Goal: Information Seeking & Learning: Learn about a topic

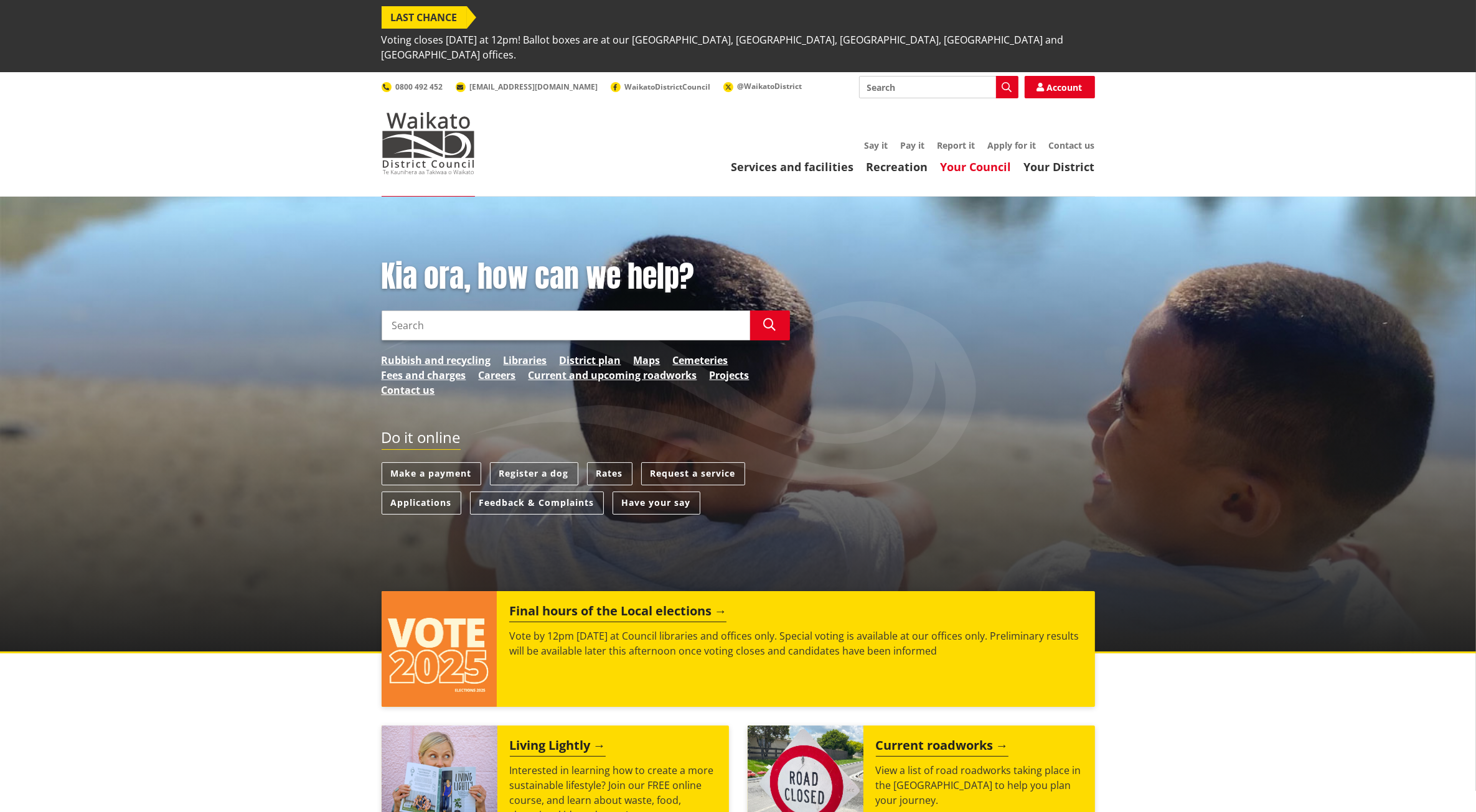
click at [976, 159] on link "Your Council" at bounding box center [976, 167] width 71 height 15
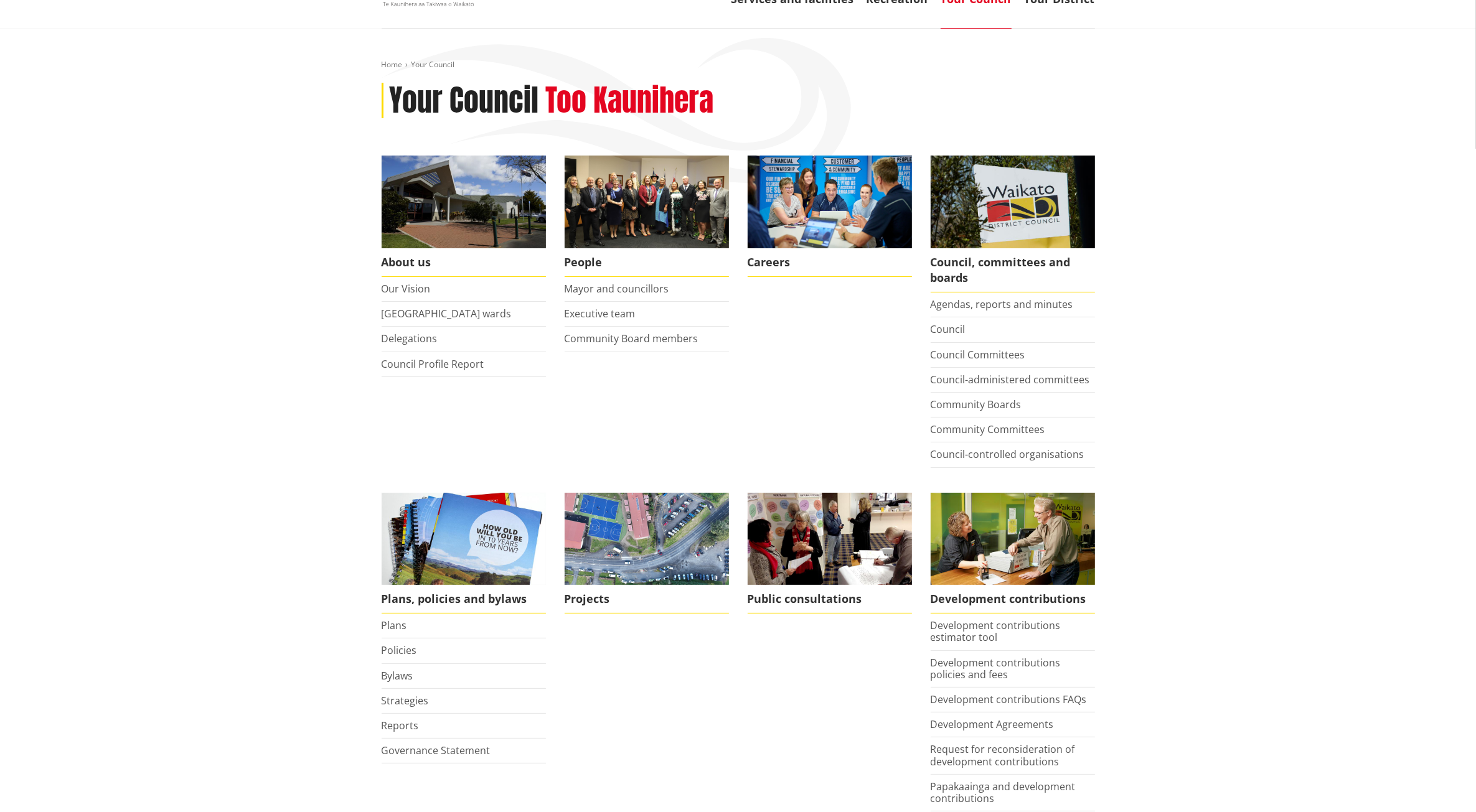
scroll to position [311, 0]
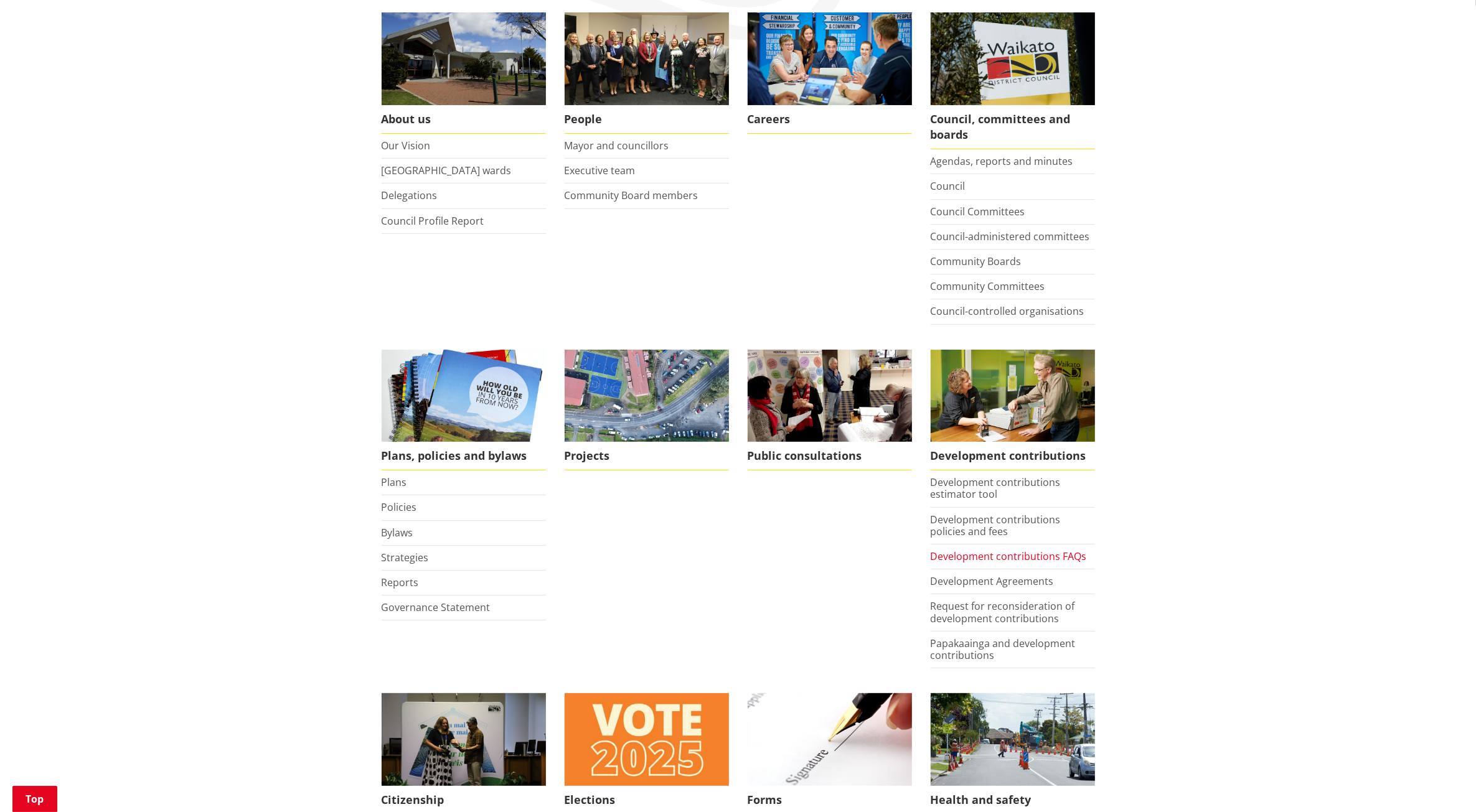
click at [978, 550] on link "Development contributions FAQs" at bounding box center [1008, 557] width 156 height 14
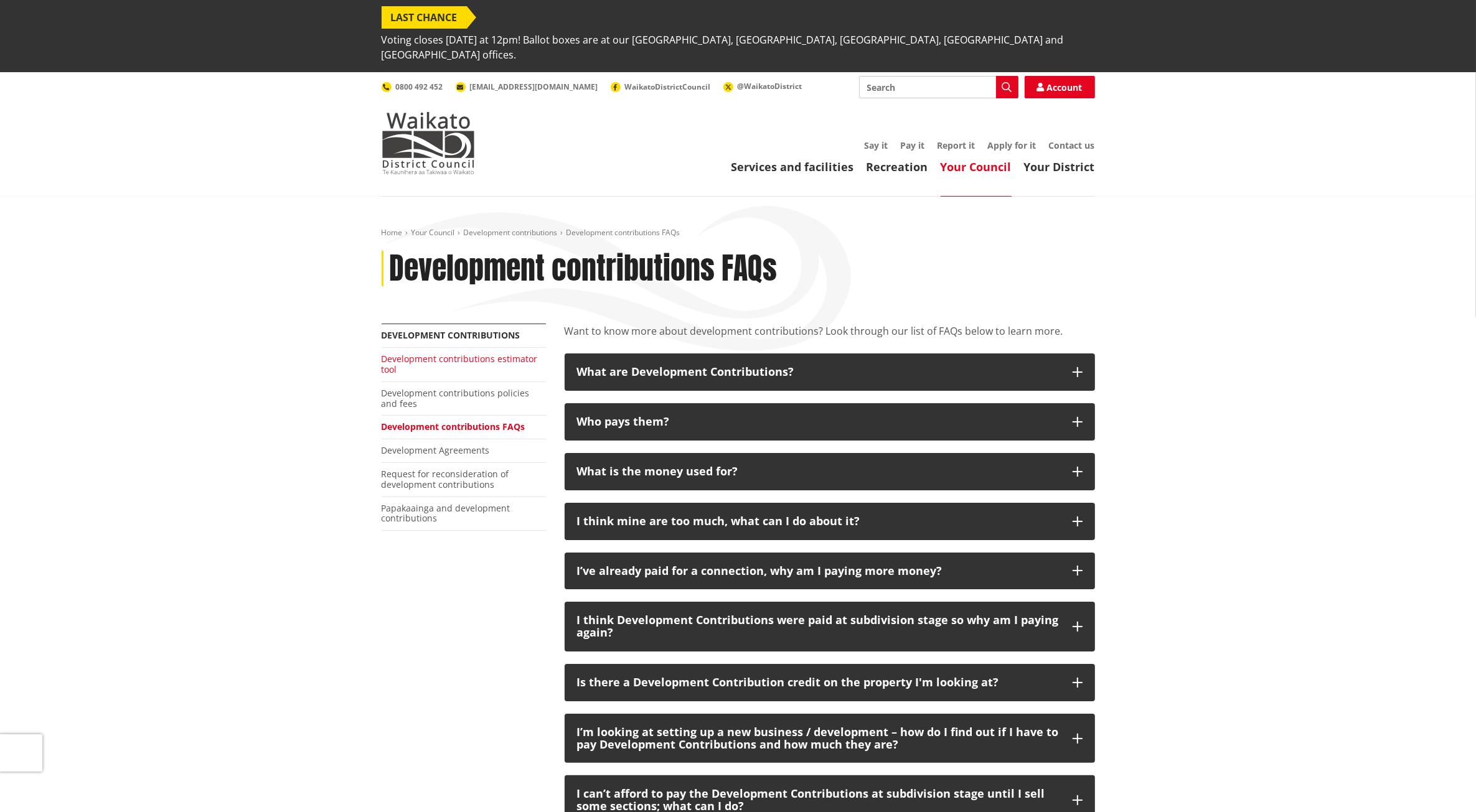
click at [396, 353] on link "Development contributions estimator tool" at bounding box center [460, 363] width 156 height 22
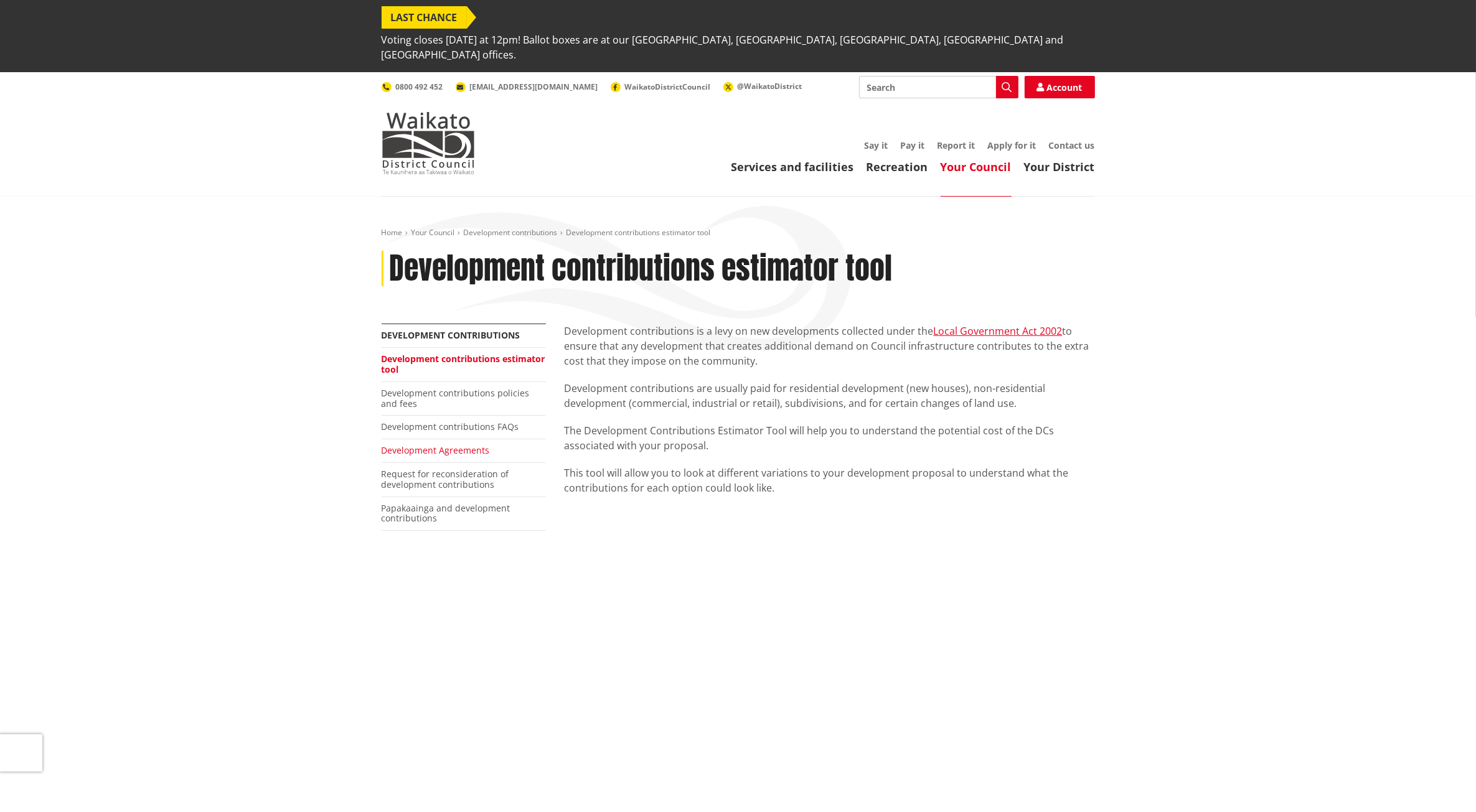
click at [445, 444] on link "Development Agreements" at bounding box center [436, 450] width 108 height 12
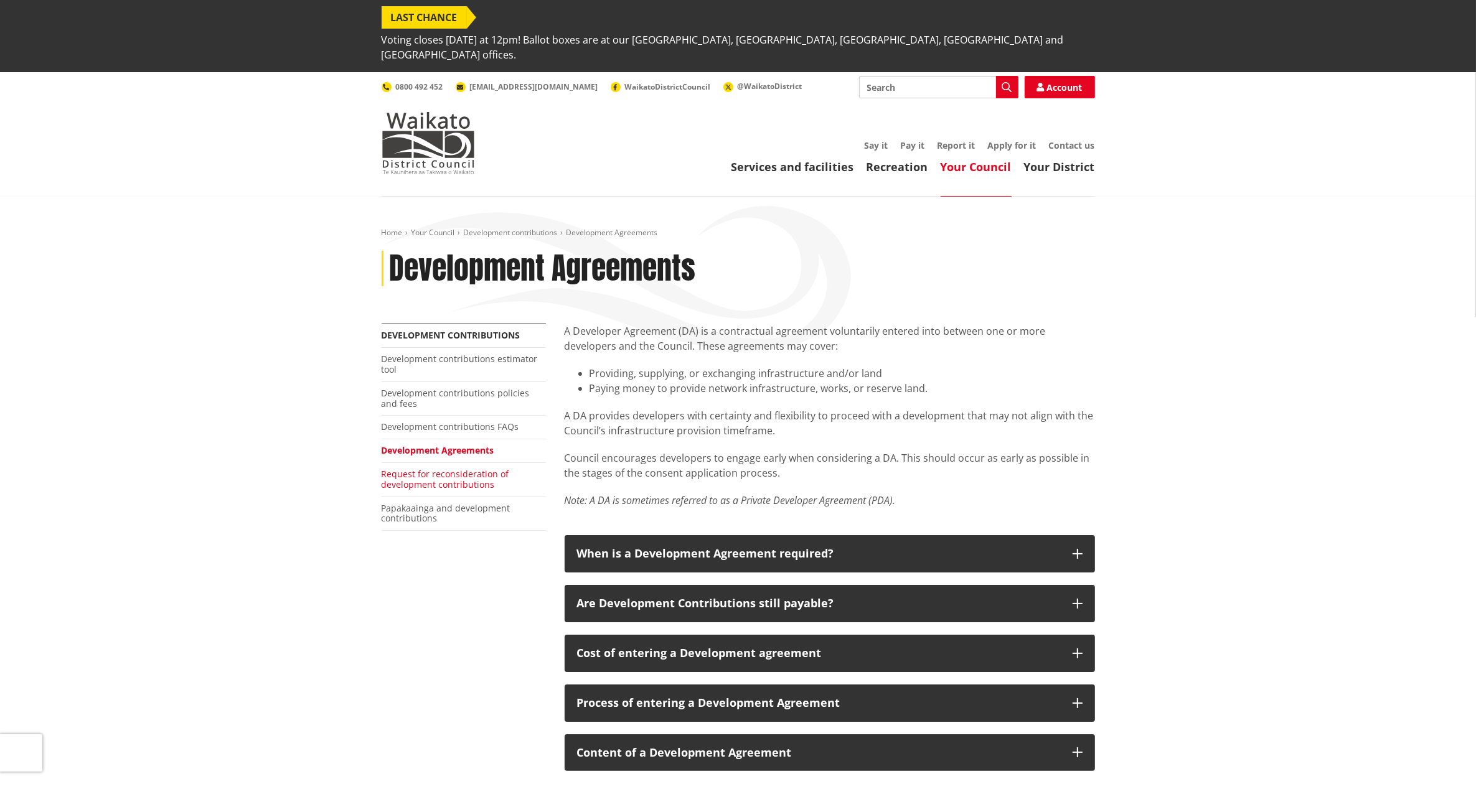
click at [433, 468] on link "Request for reconsideration of development contributions" at bounding box center [446, 479] width 128 height 22
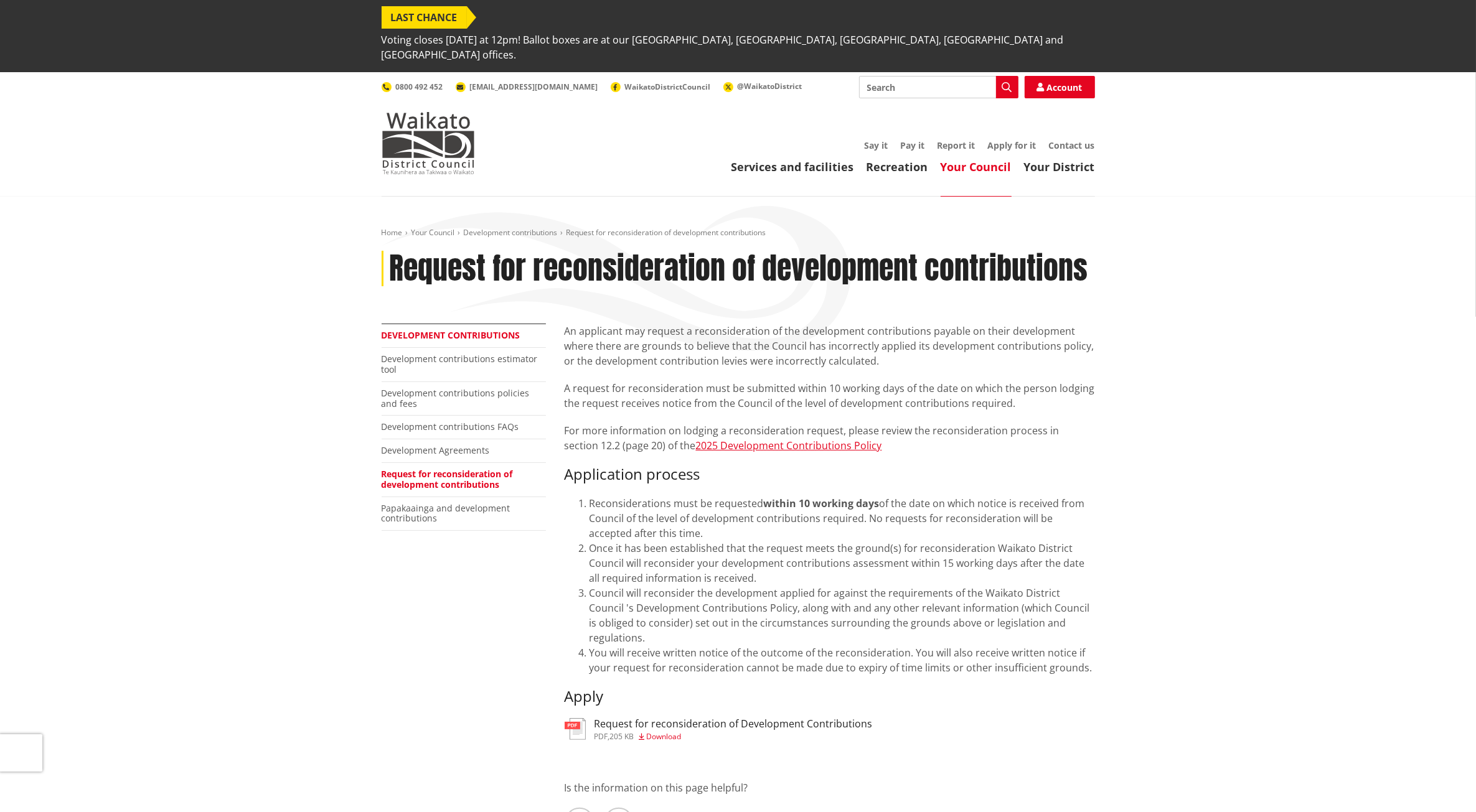
click at [424, 329] on link "Development contributions" at bounding box center [451, 335] width 139 height 12
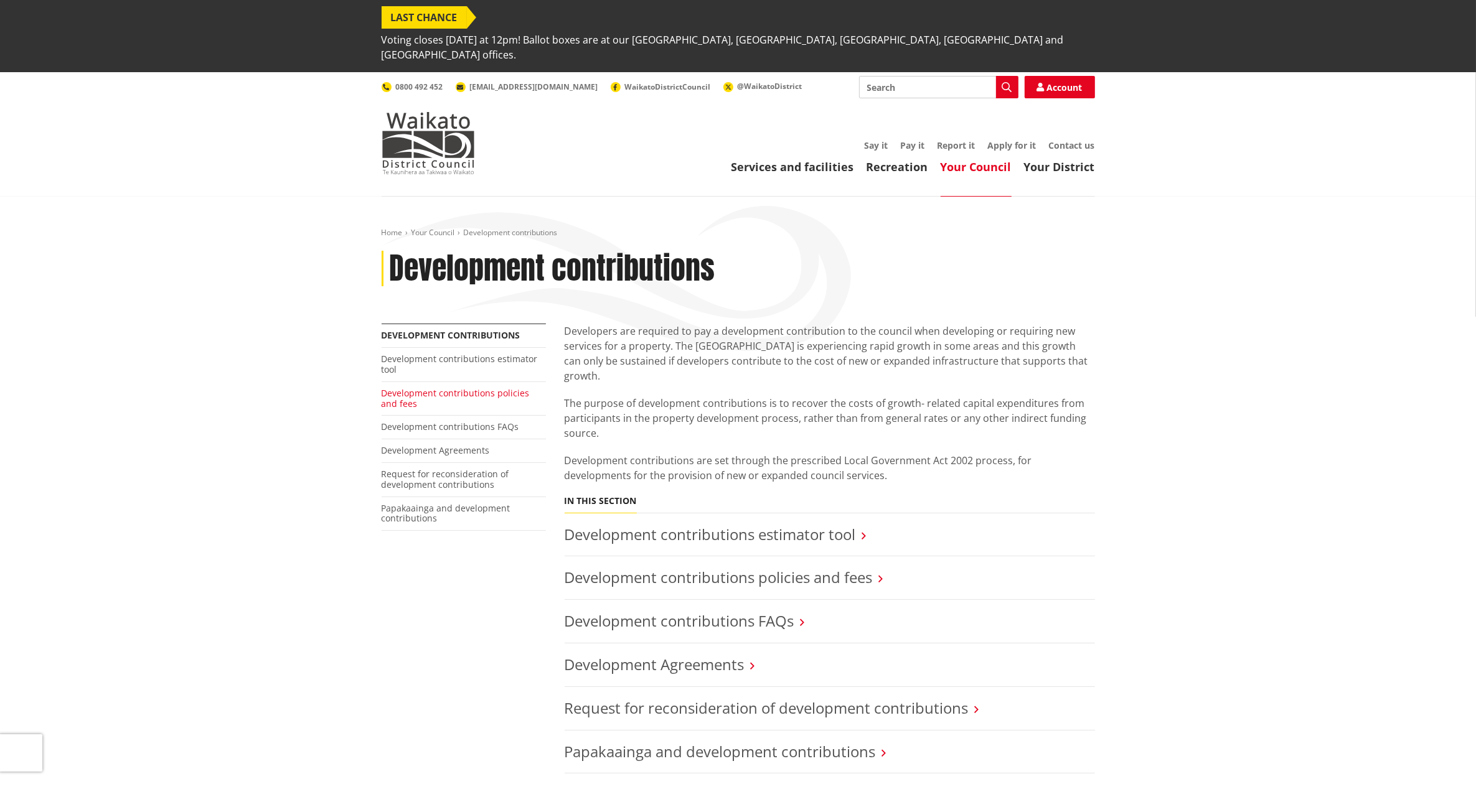
click at [415, 387] on link "Development contributions policies and fees" at bounding box center [456, 398] width 148 height 22
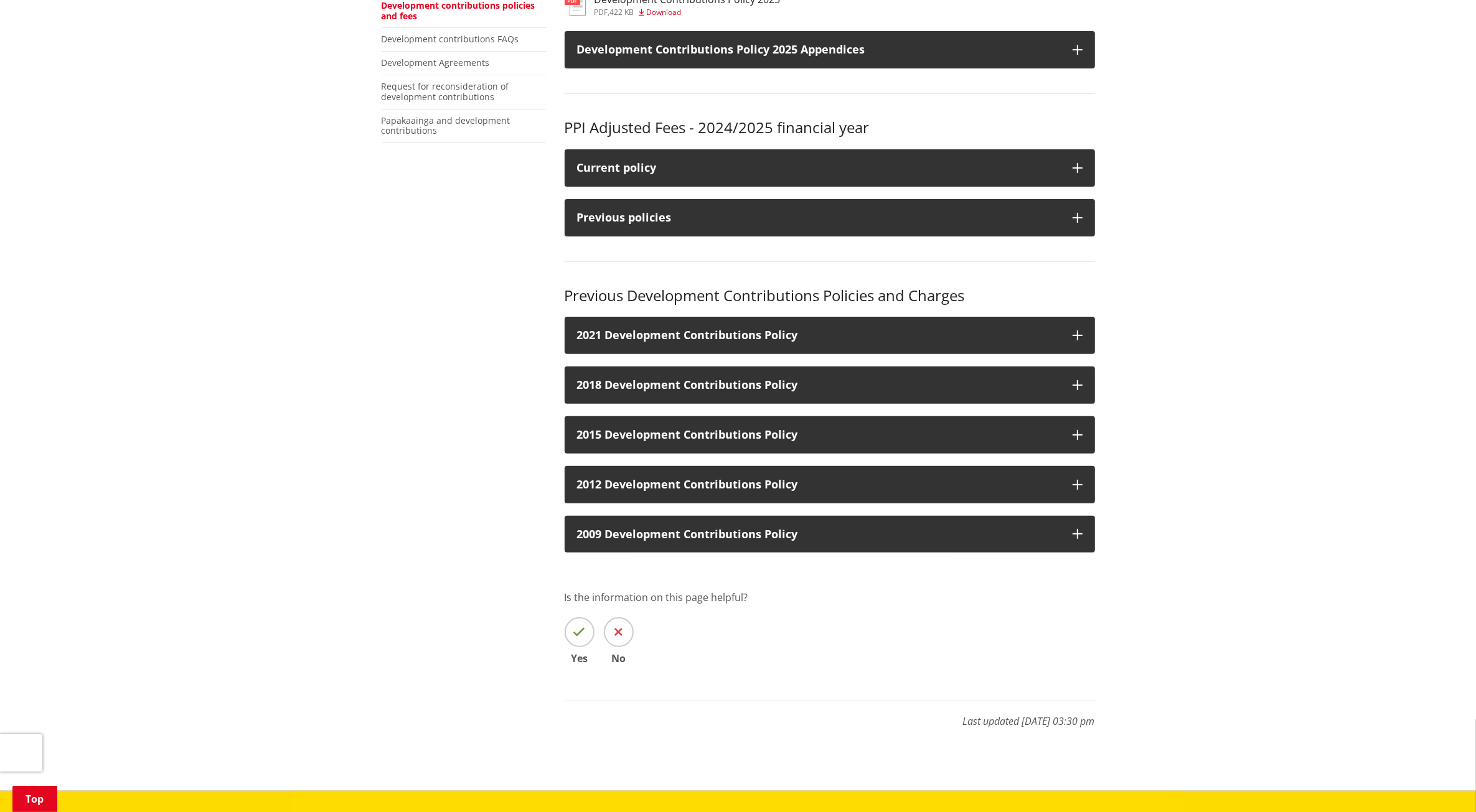
scroll to position [233, 0]
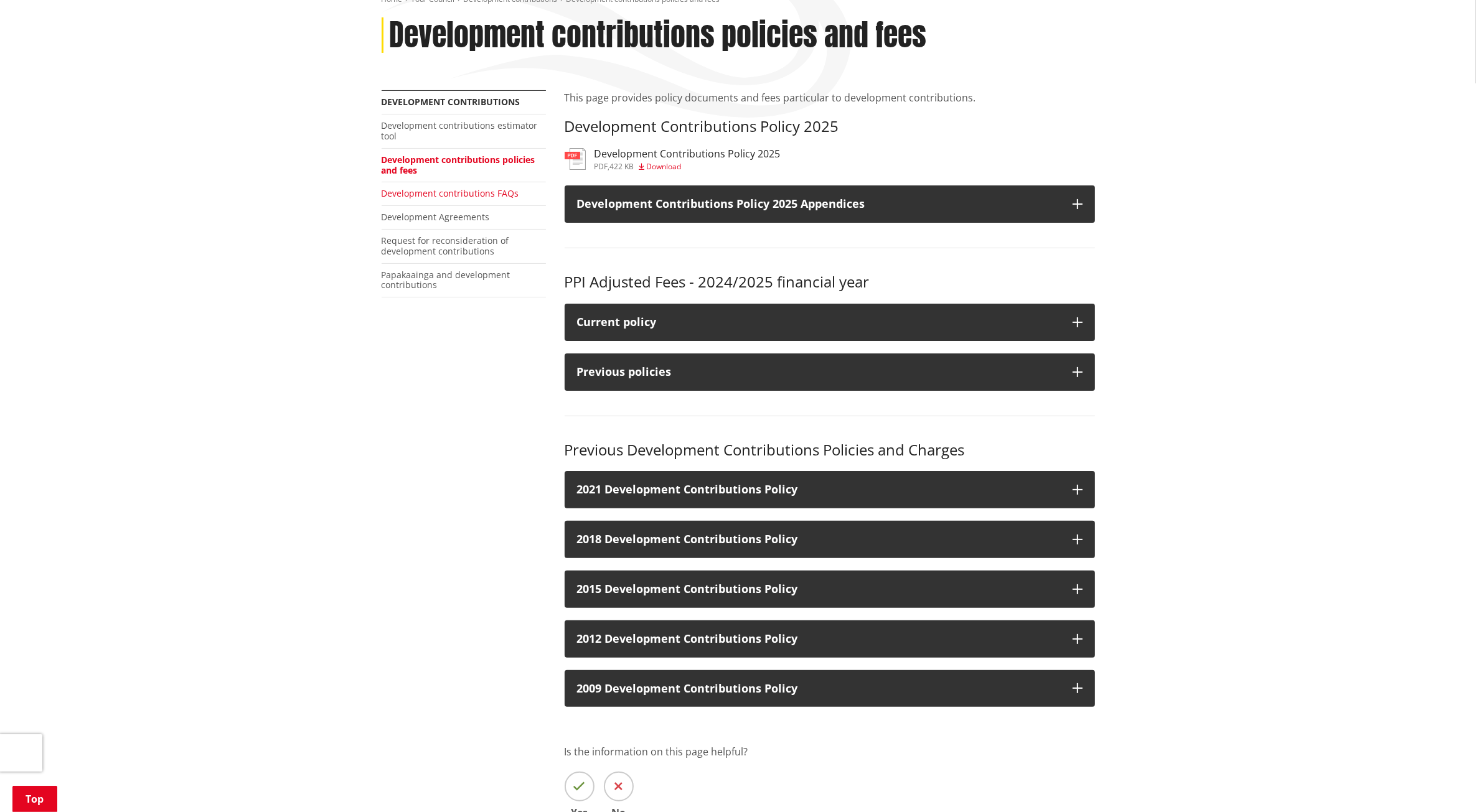
click at [417, 187] on link "Development contributions FAQs" at bounding box center [451, 193] width 138 height 12
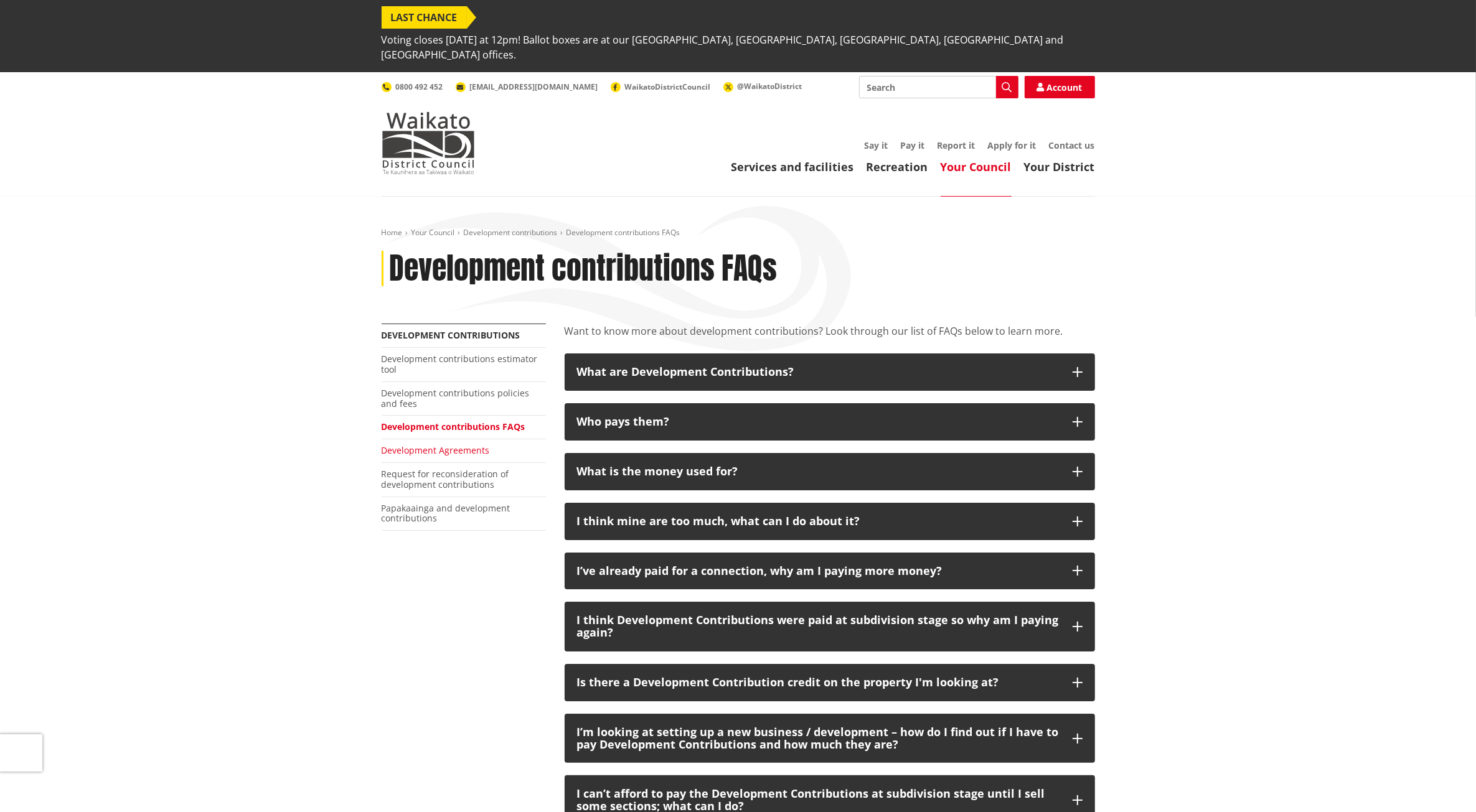
click at [448, 444] on link "Development Agreements" at bounding box center [436, 450] width 108 height 12
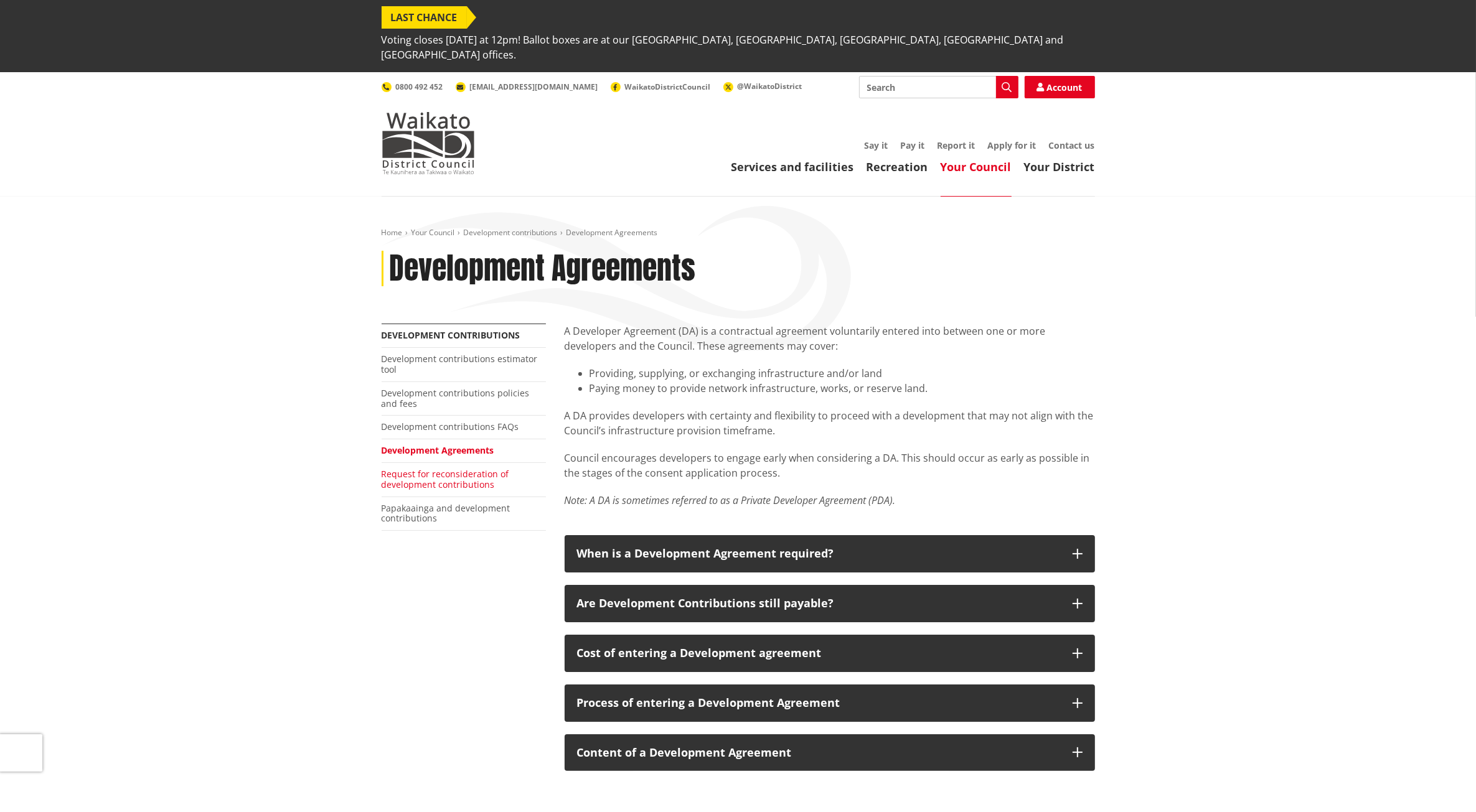
click at [449, 468] on link "Request for reconsideration of development contributions" at bounding box center [446, 479] width 128 height 22
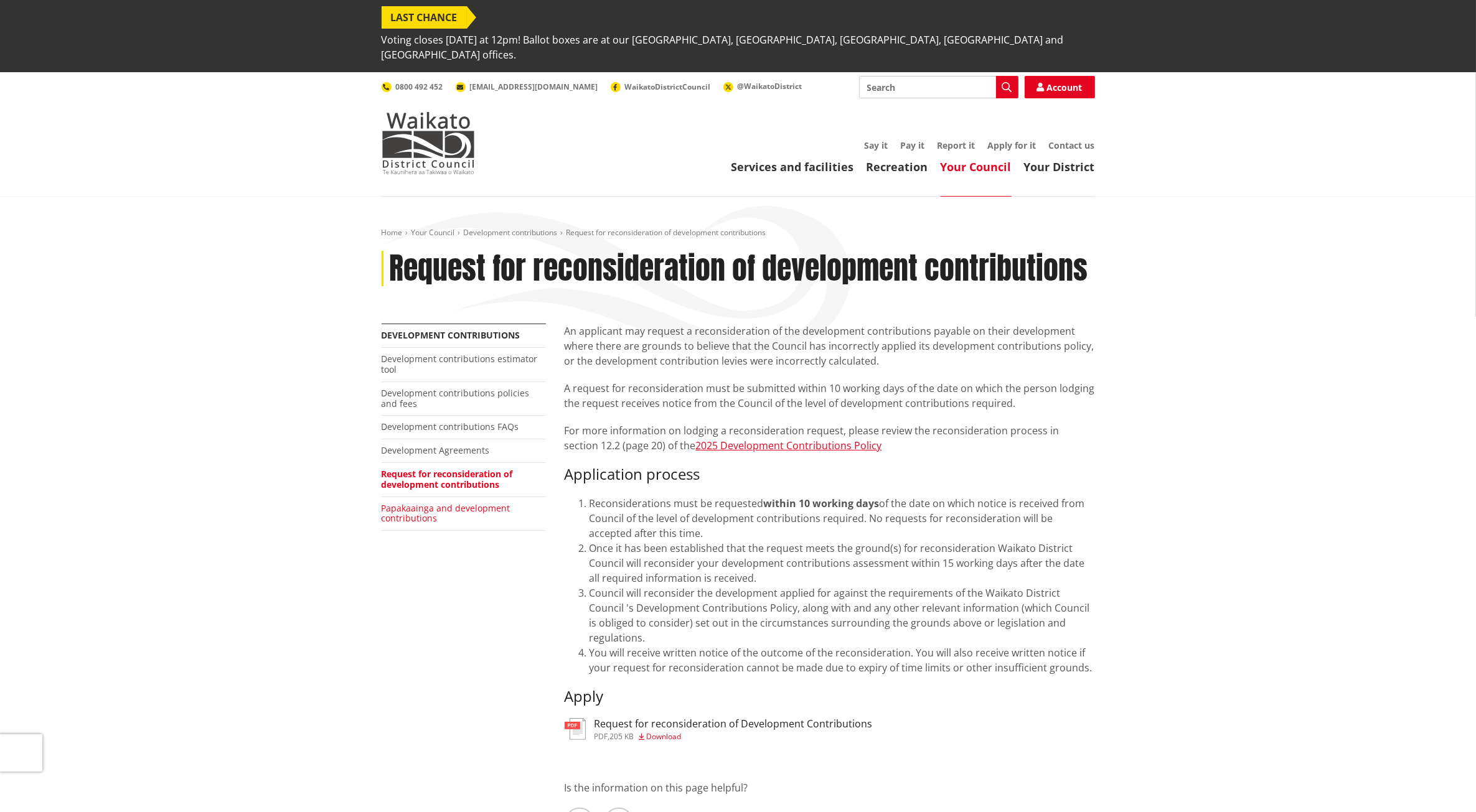
click at [442, 502] on link "Papakaainga and development contributions" at bounding box center [446, 513] width 129 height 22
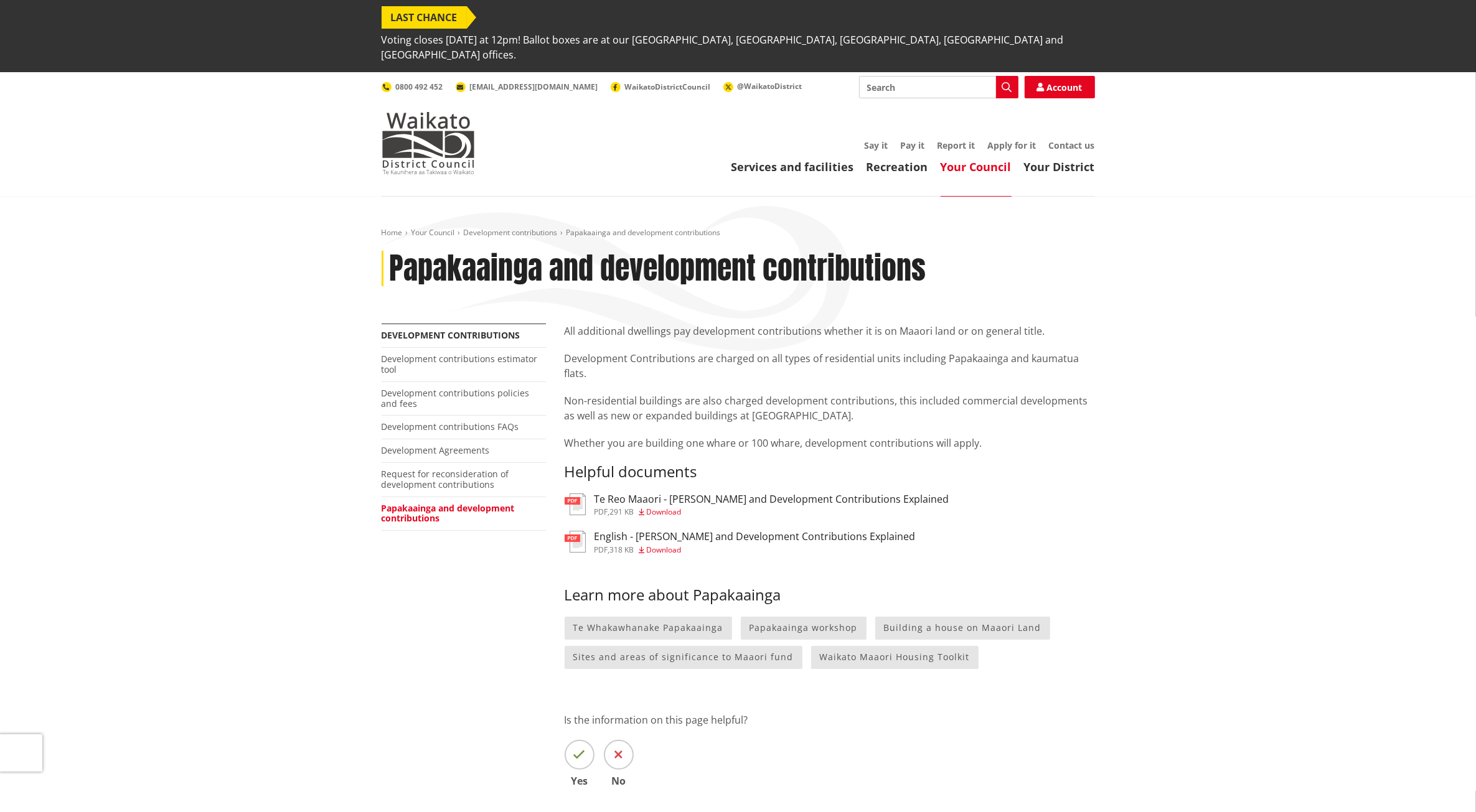
drag, startPoint x: 424, startPoint y: 359, endPoint x: 429, endPoint y: 365, distance: 7.8
click at [424, 387] on link "Development contributions policies and fees" at bounding box center [456, 398] width 148 height 22
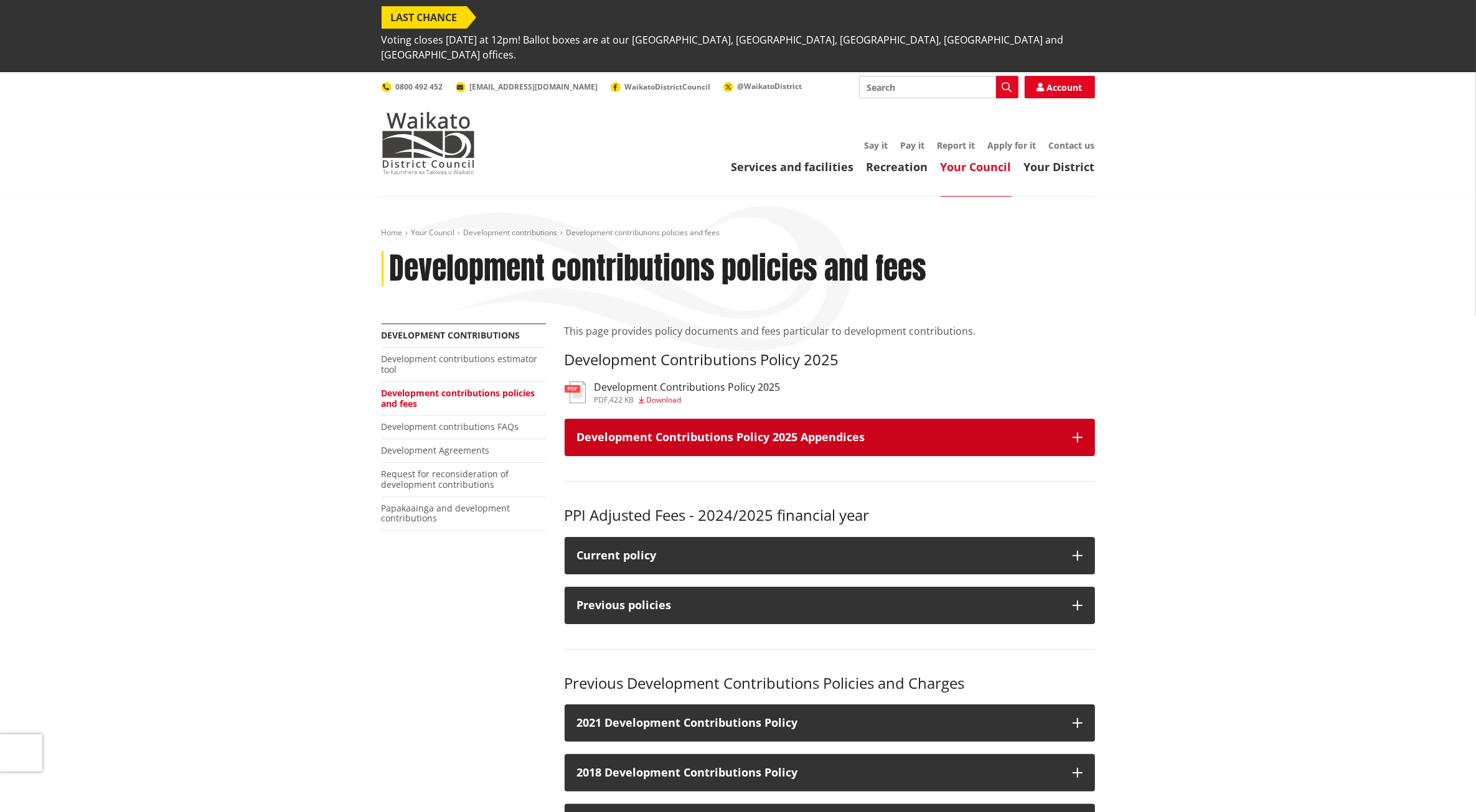
click at [1077, 432] on icon "button" at bounding box center [1078, 437] width 10 height 10
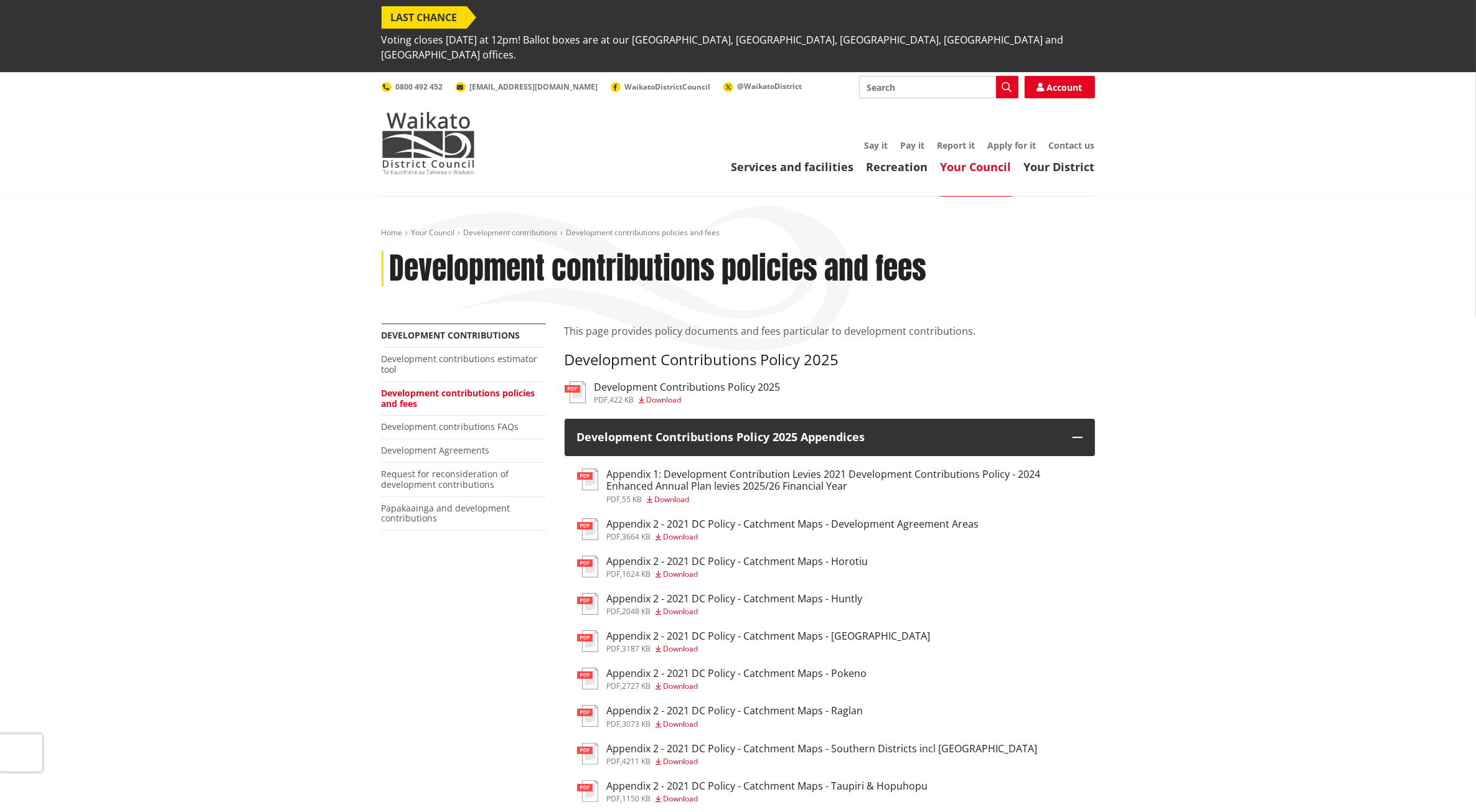
click at [738, 382] on h3 "Development Contributions Policy 2025" at bounding box center [688, 387] width 186 height 12
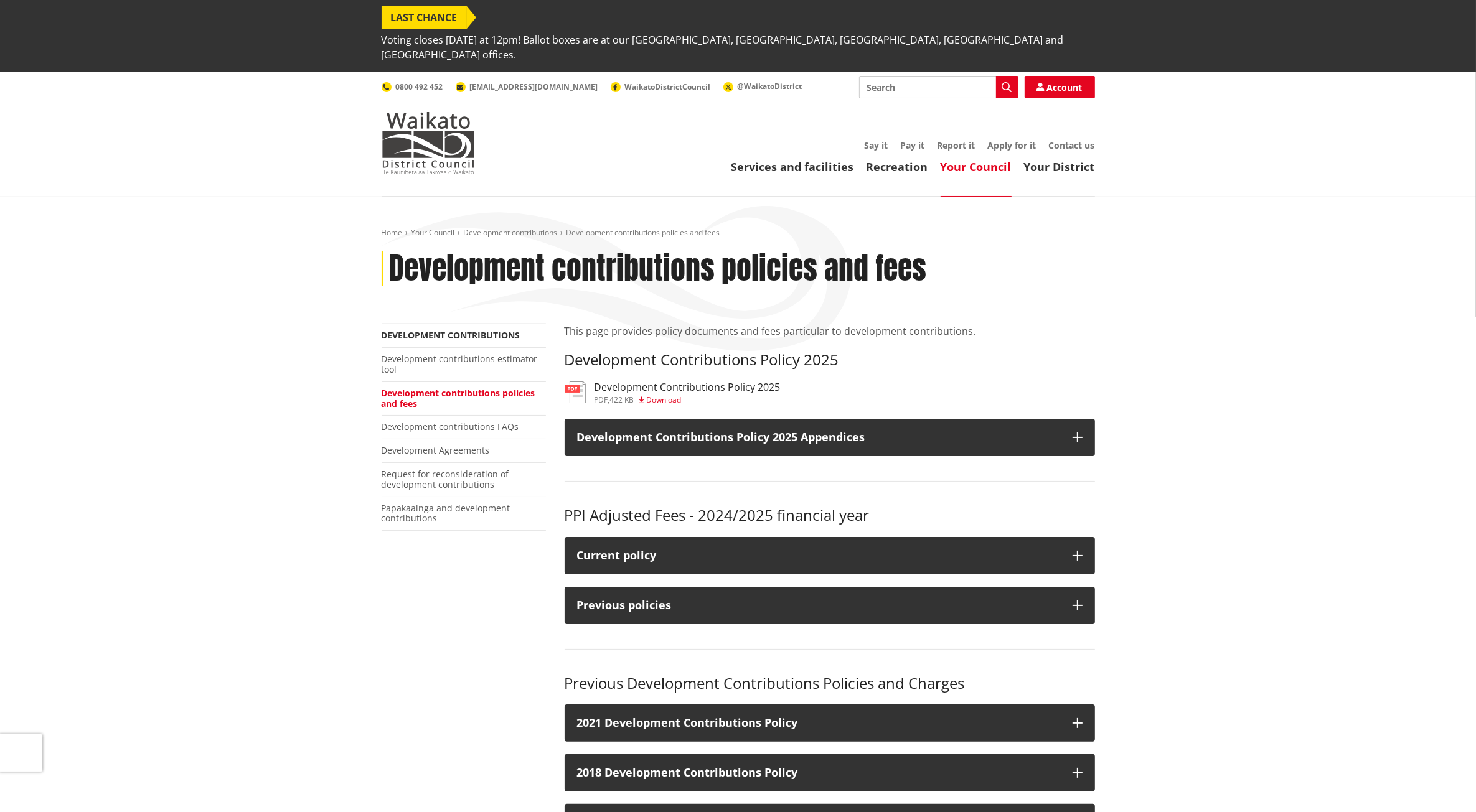
scroll to position [233, 0]
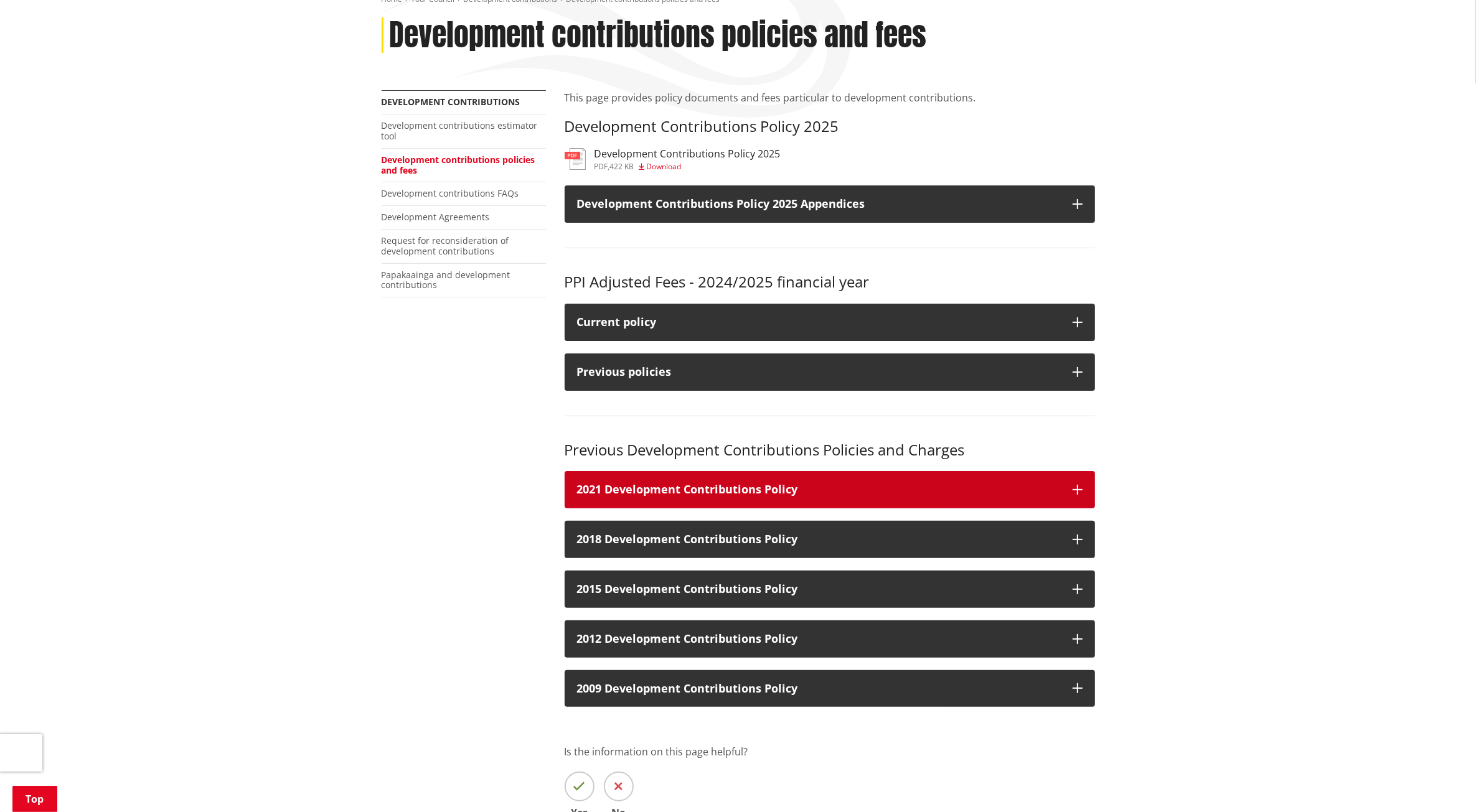
click at [1087, 471] on button "2021 Development Contributions Policy" at bounding box center [829, 490] width 530 height 37
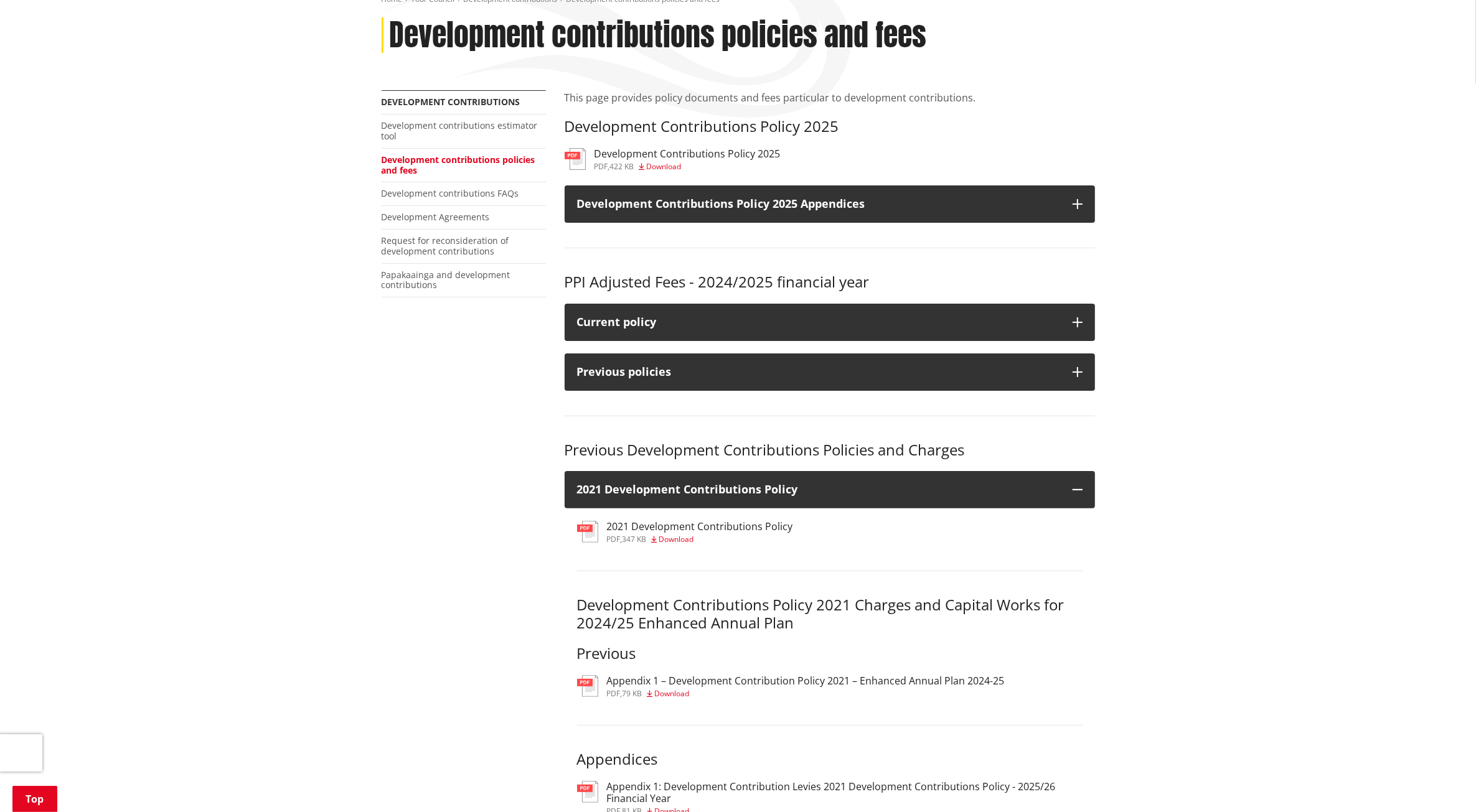
click at [668, 534] on span "Download" at bounding box center [676, 539] width 35 height 11
